Goal: Information Seeking & Learning: Find specific fact

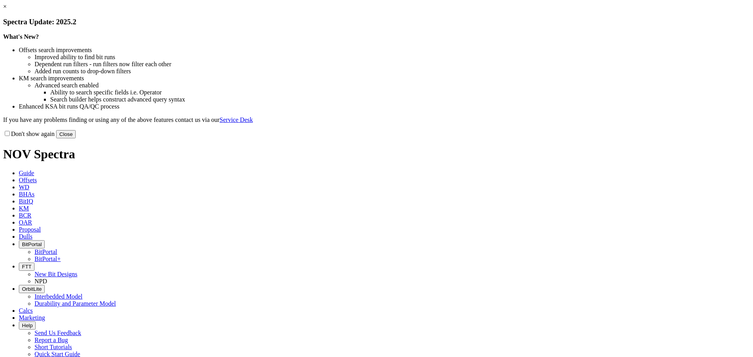
drag, startPoint x: 0, startPoint y: 0, endPoint x: 535, endPoint y: 215, distance: 576.3
click at [76, 138] on button "Close" at bounding box center [66, 134] width 20 height 8
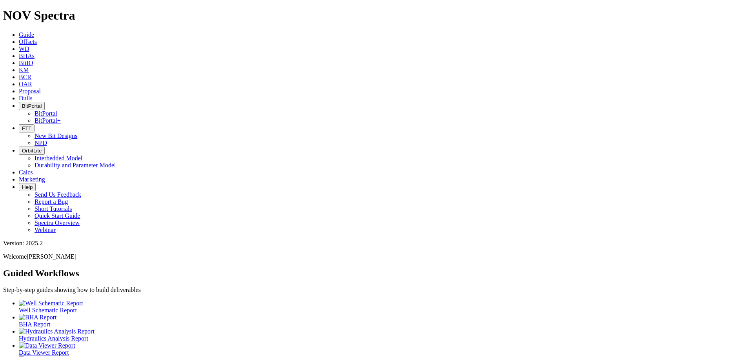
click at [29, 67] on span "KM" at bounding box center [24, 70] width 10 height 7
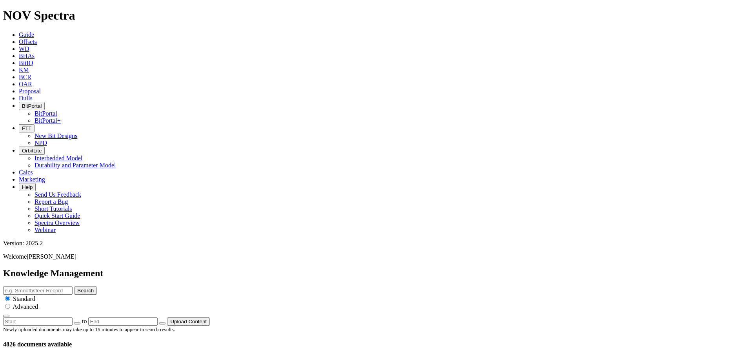
click at [73, 287] on input "text" at bounding box center [37, 291] width 69 height 8
type input "make up torque"
click at [97, 287] on button "Search" at bounding box center [85, 291] width 23 height 8
